Goal: Task Accomplishment & Management: Manage account settings

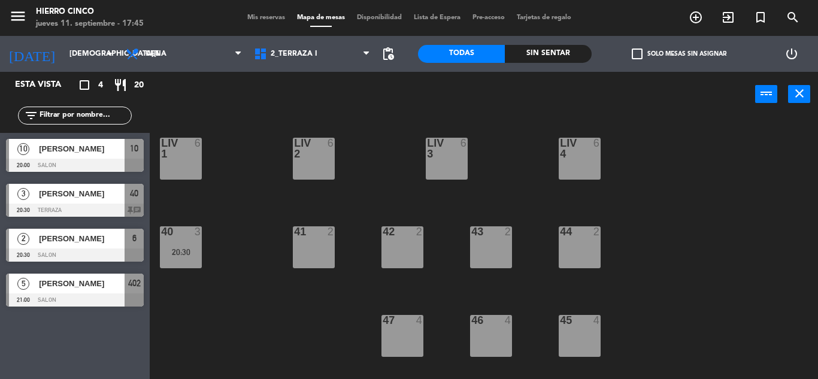
click at [77, 201] on div "[PERSON_NAME]" at bounding box center [81, 194] width 87 height 20
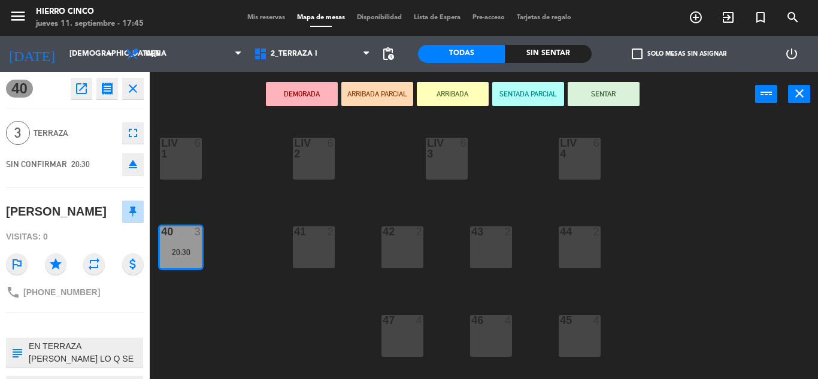
click at [132, 88] on icon "close" at bounding box center [133, 88] width 14 height 14
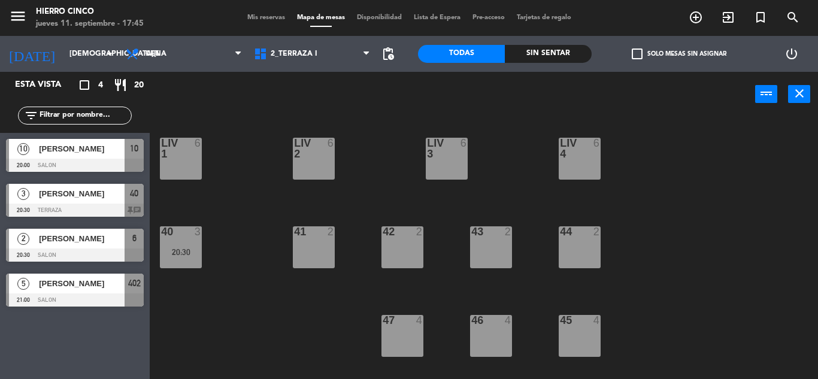
click at [37, 160] on div "10 [PERSON_NAME] 20:00 SALON 10" at bounding box center [75, 155] width 150 height 45
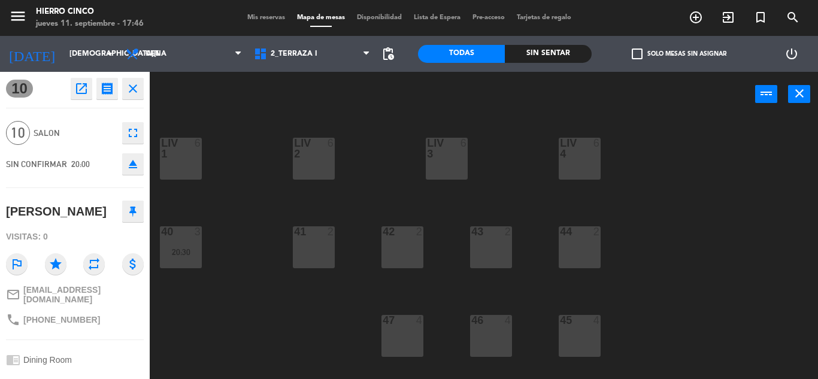
click at [129, 93] on icon "close" at bounding box center [133, 88] width 14 height 14
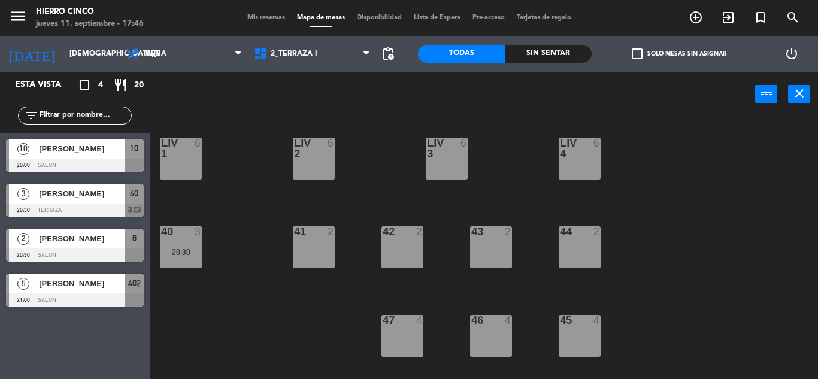
click at [243, 13] on div "Mis reservas Mapa de mesas Disponibilidad Lista de Espera Pre-acceso Tarjetas d…" at bounding box center [409, 18] width 336 height 11
click at [247, 20] on span "Mis reservas" at bounding box center [266, 17] width 50 height 7
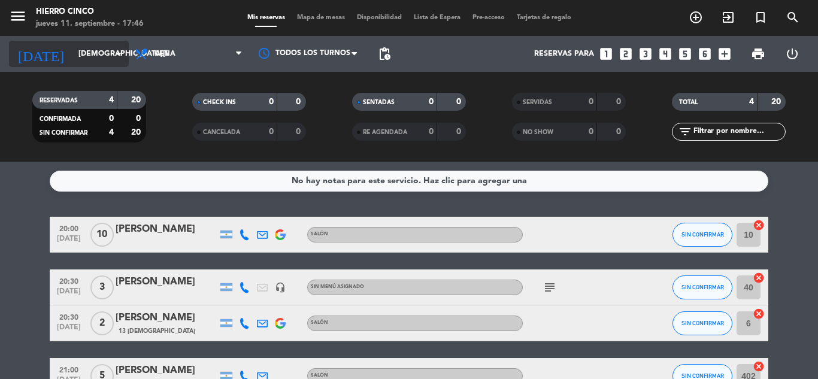
click at [72, 59] on input "[DEMOGRAPHIC_DATA][DATE]" at bounding box center [122, 54] width 101 height 20
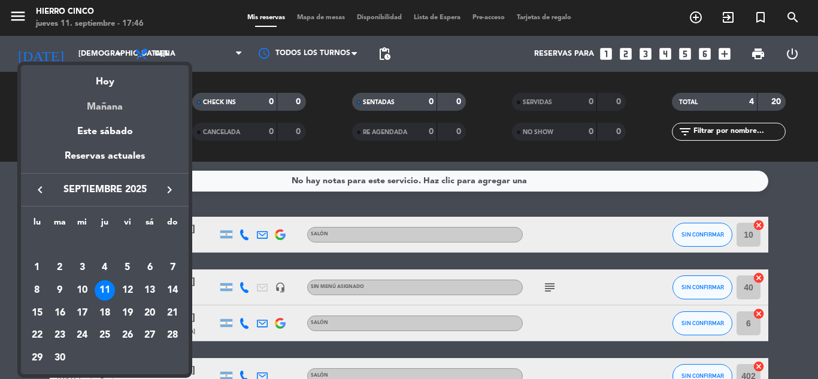
click at [76, 103] on div "Mañana" at bounding box center [105, 102] width 168 height 25
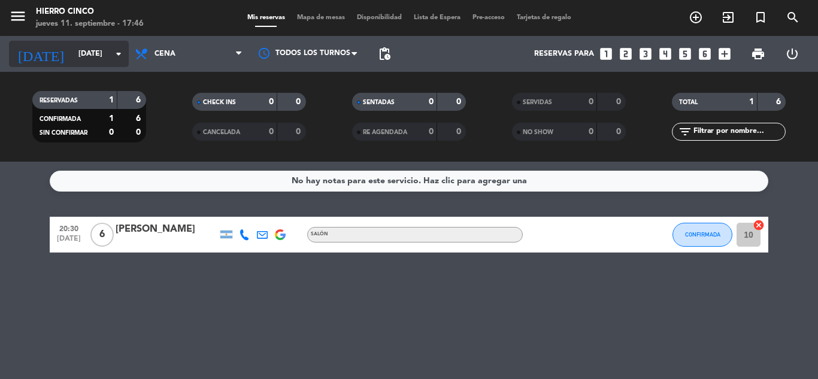
click at [72, 54] on input "[DATE]" at bounding box center [122, 54] width 101 height 20
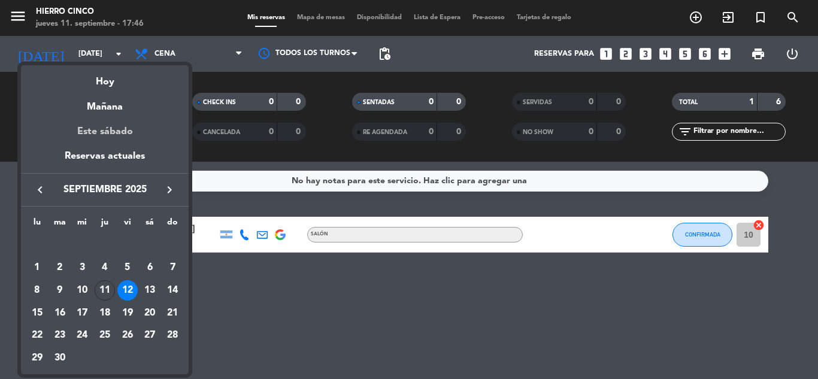
click at [105, 126] on div "Este sábado" at bounding box center [105, 132] width 168 height 34
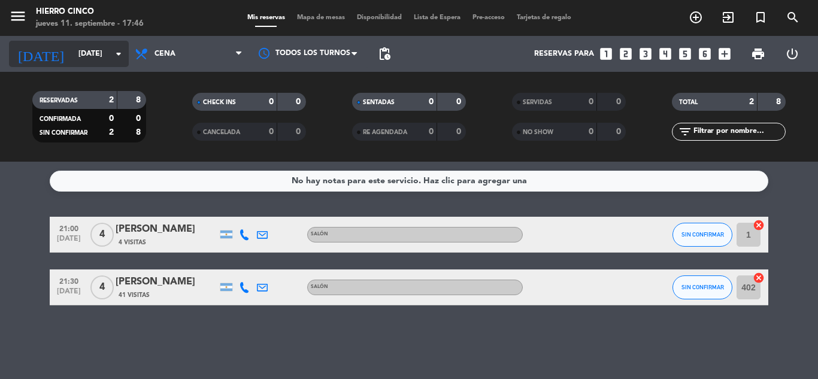
click at [72, 50] on input "[DATE]" at bounding box center [122, 54] width 101 height 20
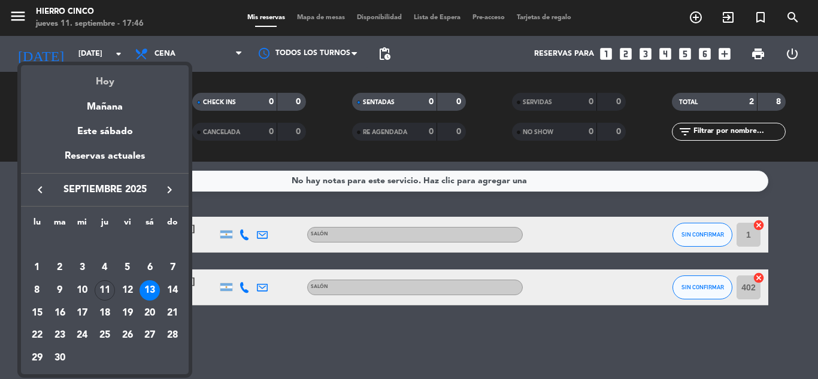
click at [98, 81] on div "Hoy" at bounding box center [105, 77] width 168 height 25
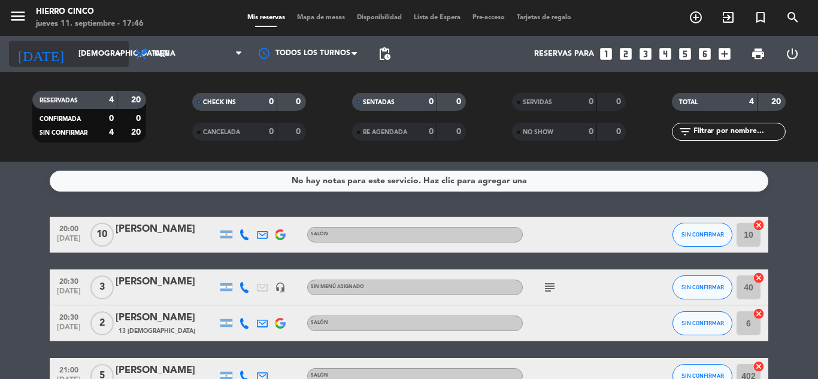
click at [85, 53] on input "[DEMOGRAPHIC_DATA][DATE]" at bounding box center [122, 54] width 101 height 20
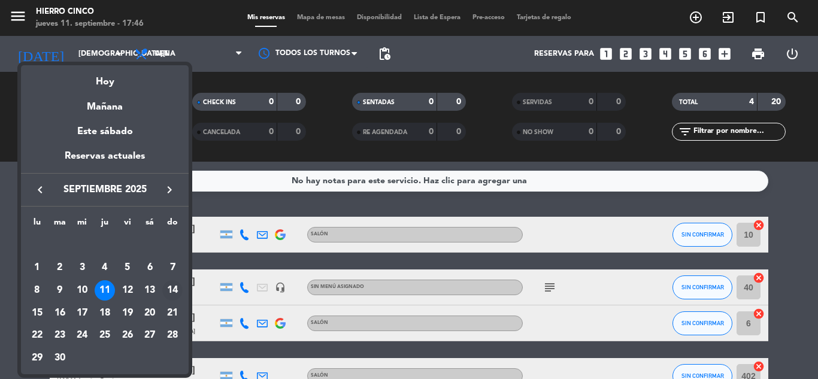
click at [177, 289] on div "14" at bounding box center [172, 290] width 20 height 20
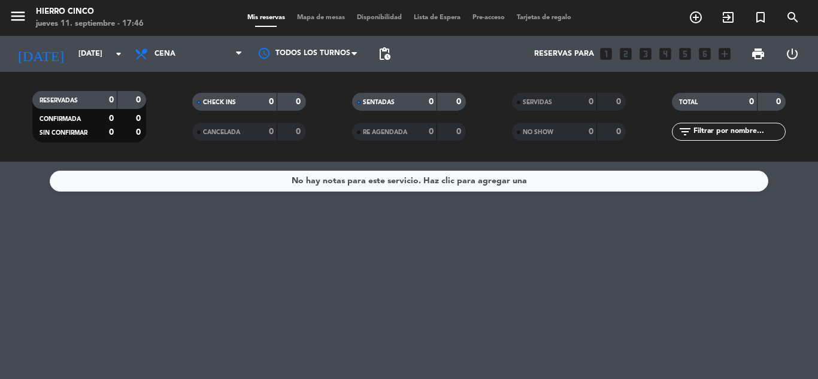
click at [181, 55] on span "Cena" at bounding box center [189, 54] width 120 height 26
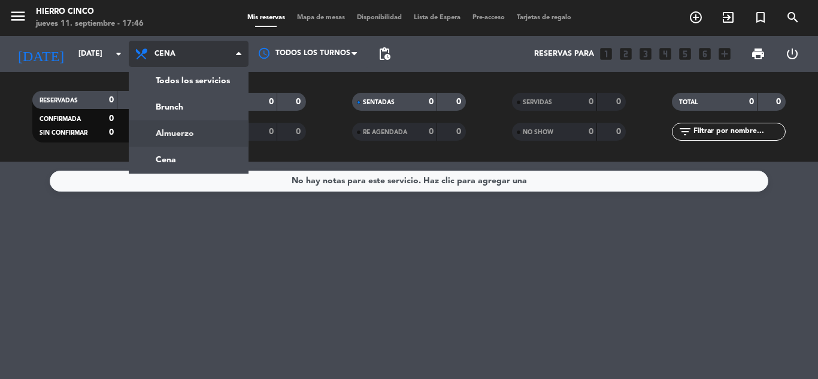
click at [193, 124] on div "menu Hierro Cinco [DATE] 11. septiembre - 17:46 Mis reservas Mapa de mesas Disp…" at bounding box center [409, 81] width 818 height 162
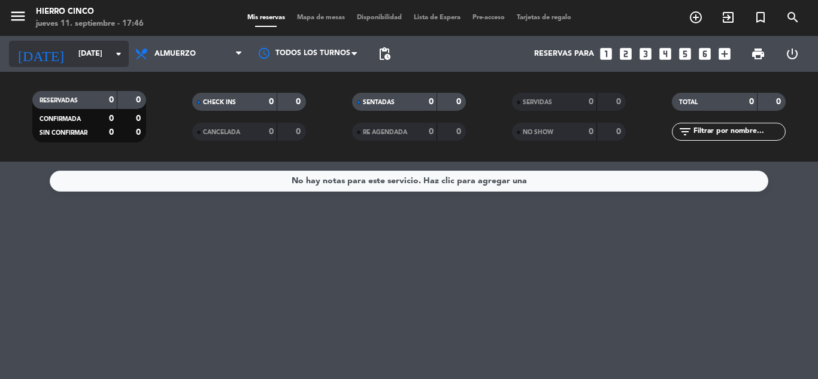
click at [72, 53] on input "[DATE]" at bounding box center [122, 54] width 101 height 20
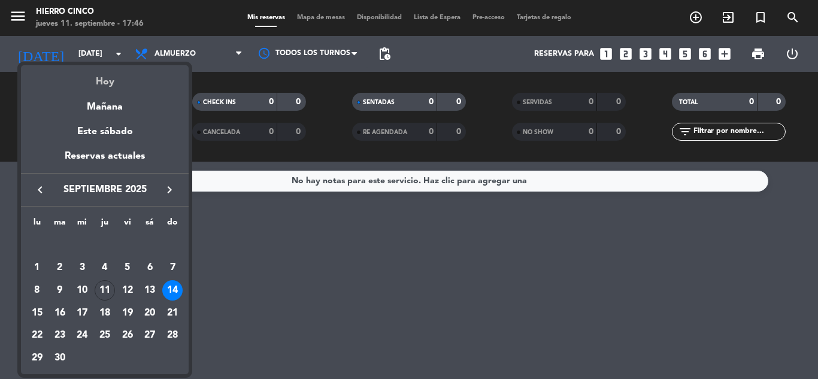
click at [102, 88] on div "Hoy" at bounding box center [105, 77] width 168 height 25
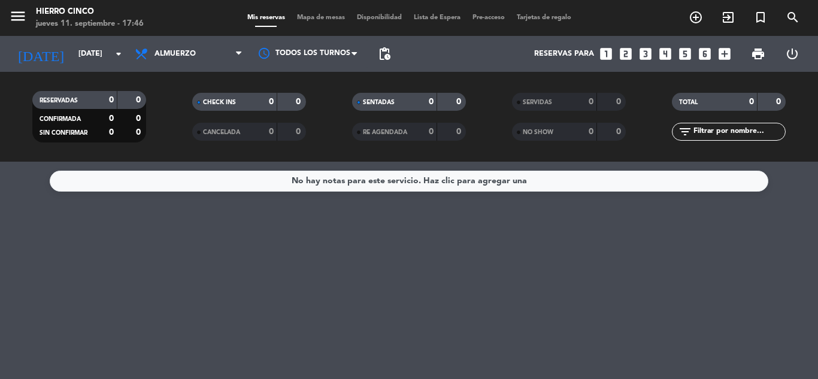
type input "[DEMOGRAPHIC_DATA][DATE]"
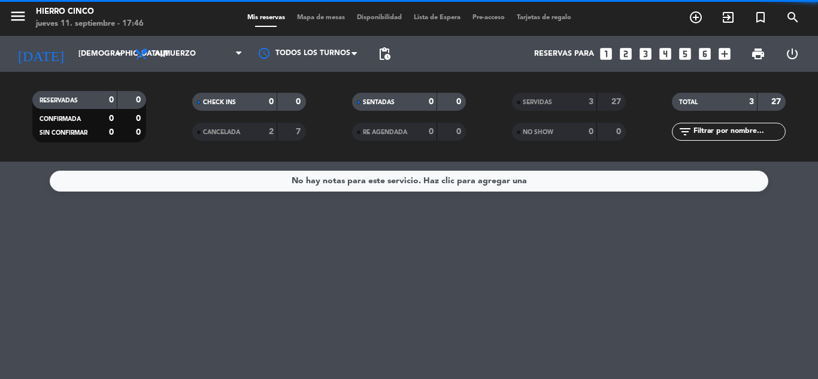
click at [187, 56] on span "Almuerzo" at bounding box center [174, 54] width 41 height 8
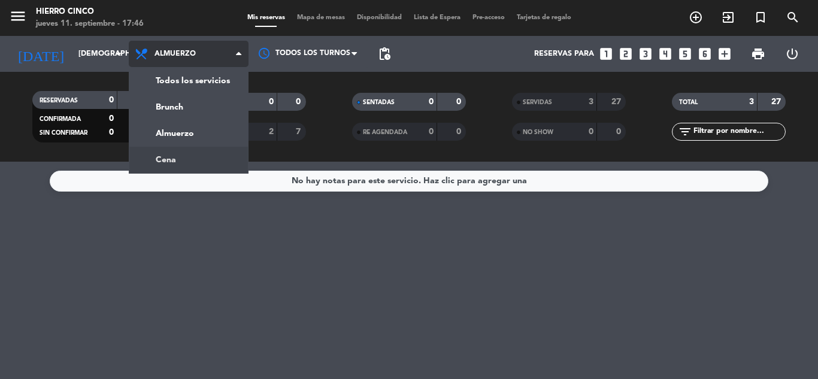
click at [193, 154] on div "menu Hierro Cinco [DATE] 11. septiembre - 17:46 Mis reservas Mapa de mesas Disp…" at bounding box center [409, 81] width 818 height 162
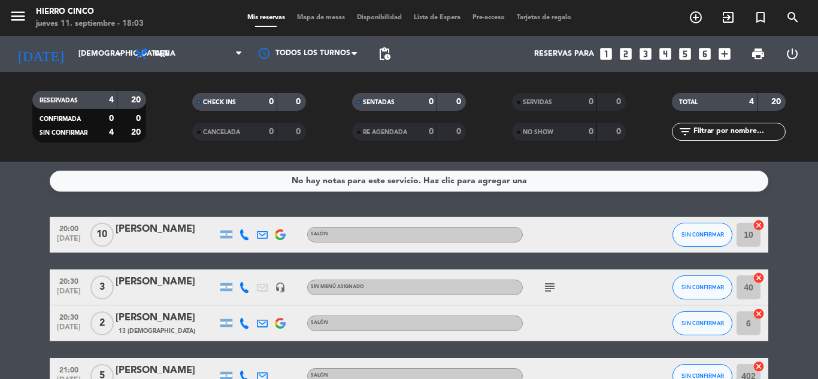
click at [193, 153] on div "RESERVADAS 4 20 CONFIRMADA 0 0 SIN CONFIRMAR 4 20 CHECK INS 0 0 CANCELADA 0 0 S…" at bounding box center [409, 117] width 818 height 90
